Goal: Task Accomplishment & Management: Manage account settings

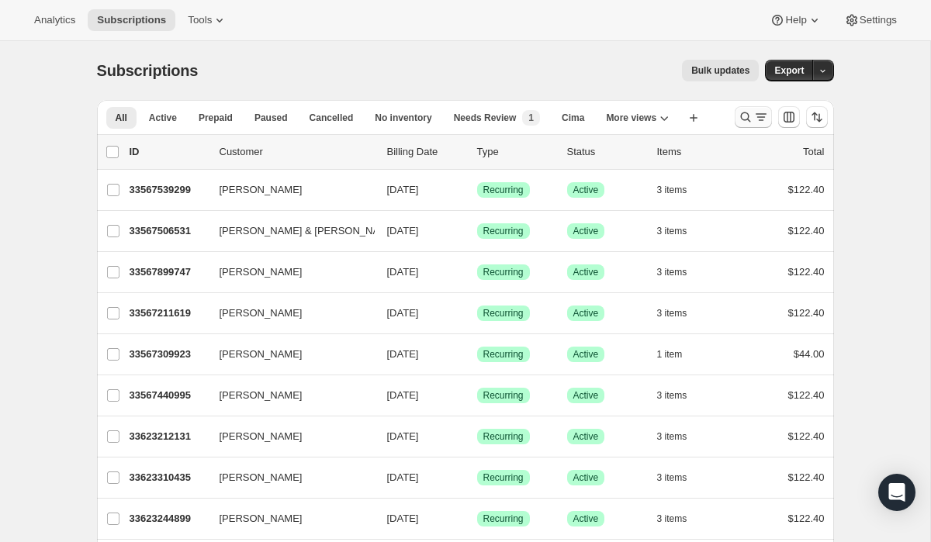
click at [758, 123] on icon "Search and filter results" at bounding box center [761, 117] width 16 height 16
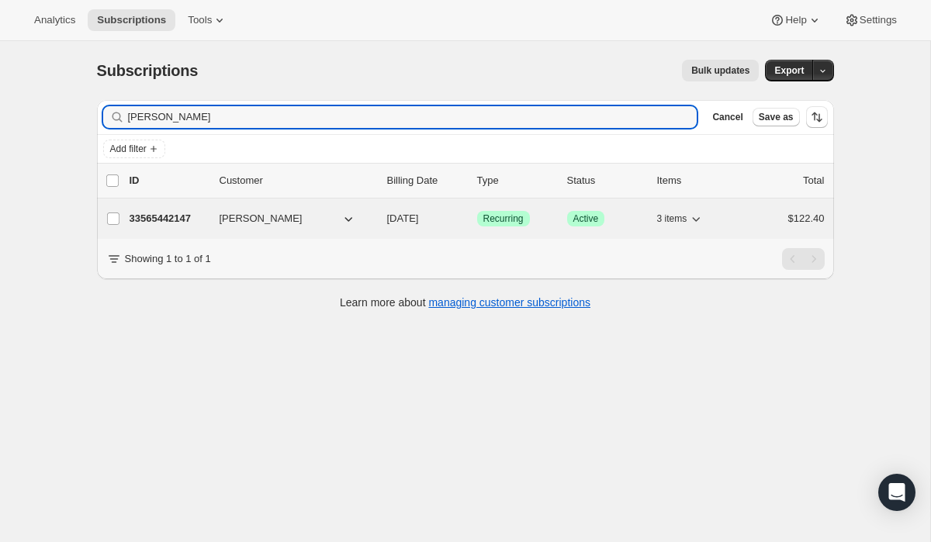
type input "[PERSON_NAME]"
click at [188, 217] on p "33565442147" at bounding box center [169, 219] width 78 height 16
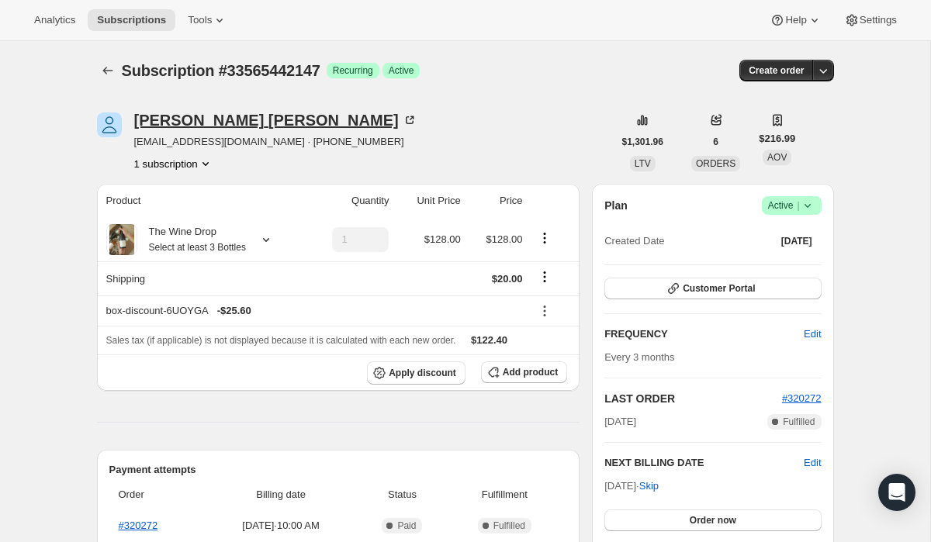
click at [402, 123] on icon at bounding box center [410, 120] width 16 height 16
